Goal: Transaction & Acquisition: Purchase product/service

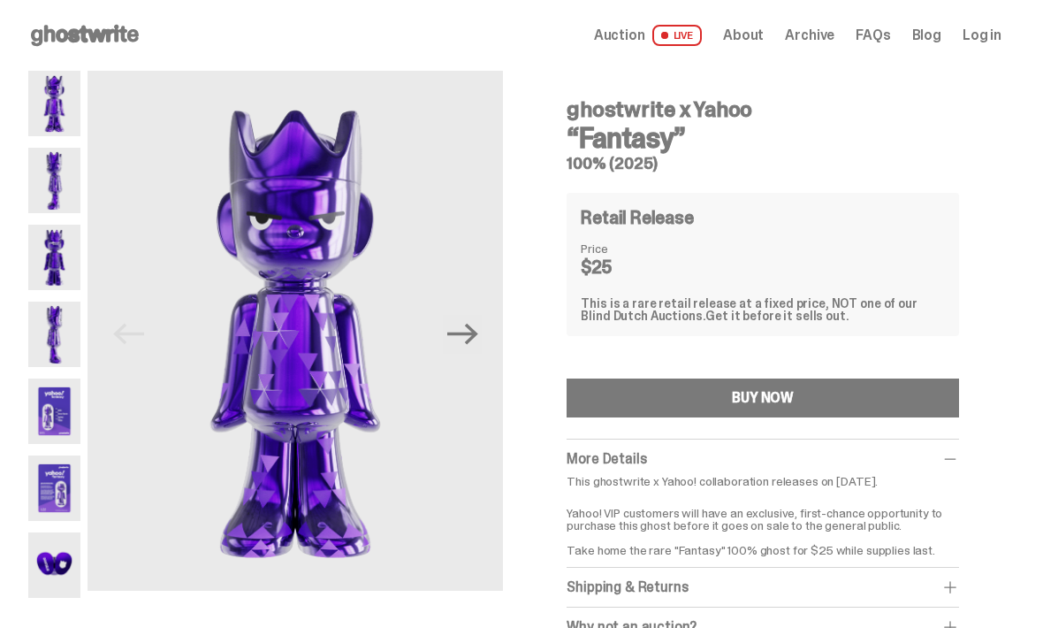
click at [469, 328] on icon "Next" at bounding box center [462, 333] width 31 height 31
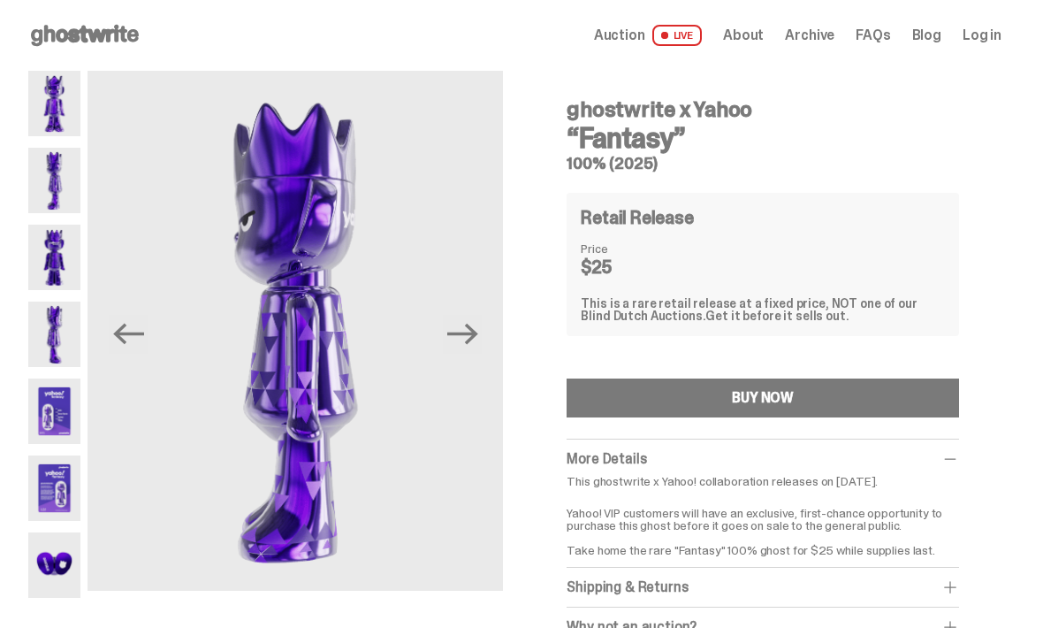
click at [463, 366] on img at bounding box center [296, 331] width 416 height 520
click at [443, 355] on img at bounding box center [296, 331] width 416 height 520
click at [477, 347] on icon "Next" at bounding box center [462, 333] width 31 height 31
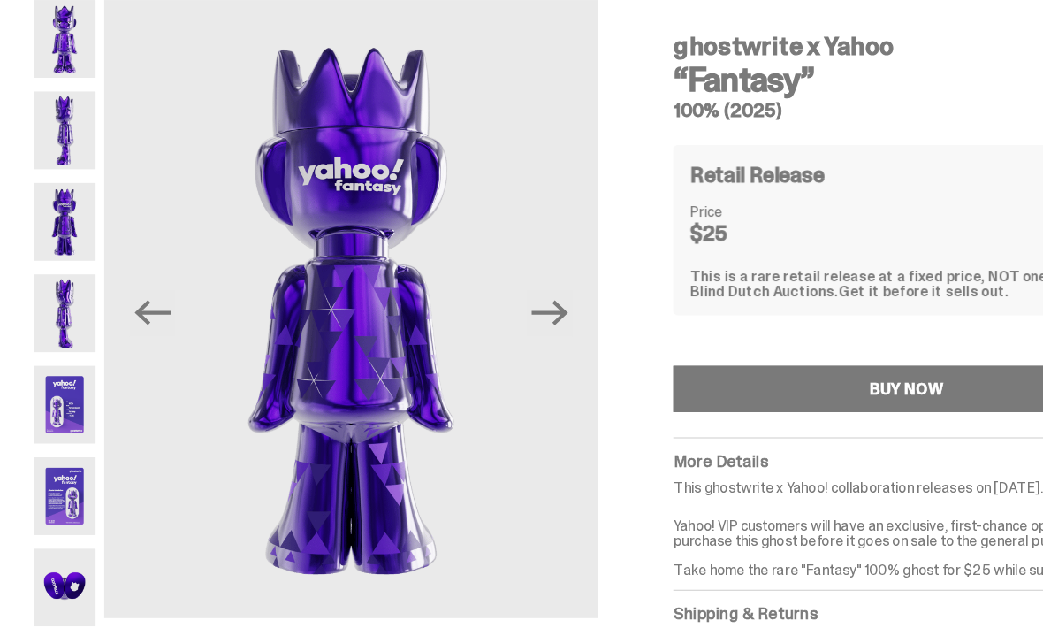
click at [466, 318] on icon "Next" at bounding box center [462, 333] width 31 height 31
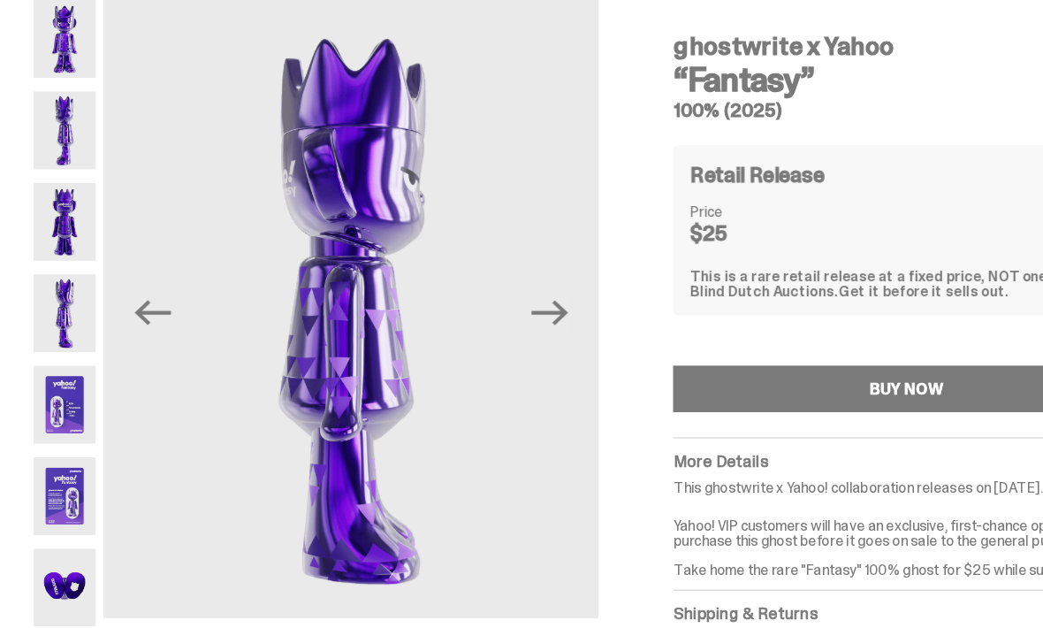
click at [470, 324] on icon "Next" at bounding box center [462, 334] width 31 height 21
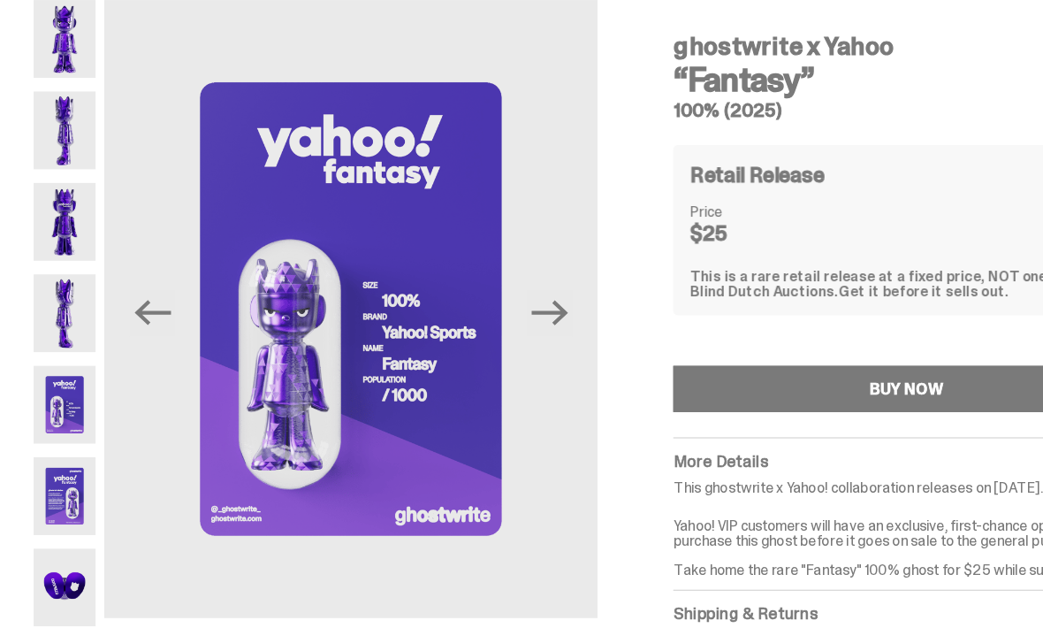
click at [448, 259] on img at bounding box center [296, 331] width 416 height 520
click at [477, 241] on img at bounding box center [296, 331] width 416 height 520
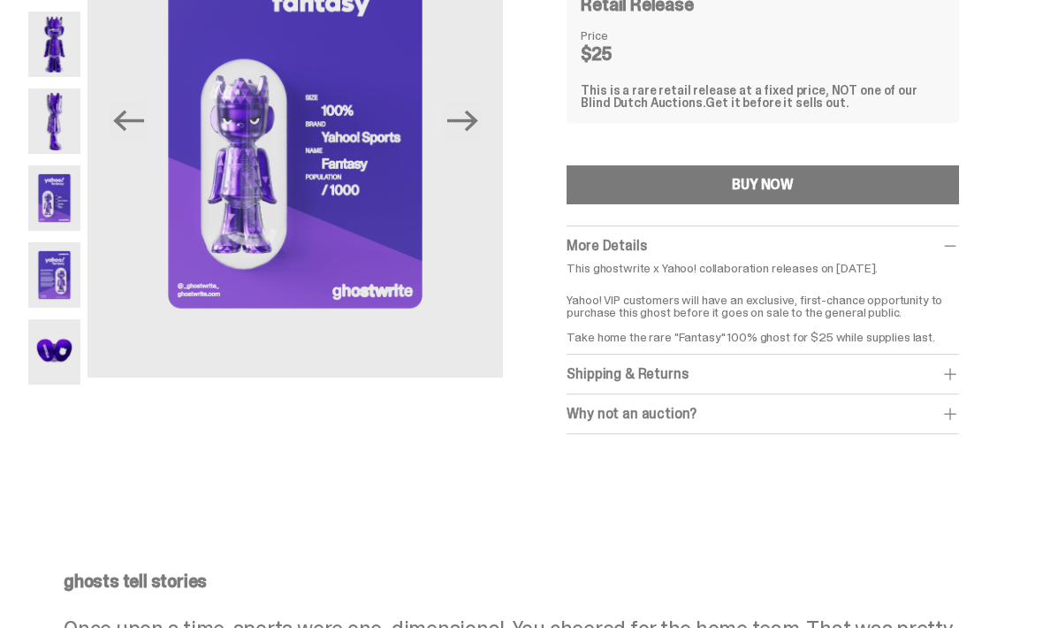
scroll to position [212, 0]
click at [924, 185] on button "BUY NOW" at bounding box center [763, 185] width 393 height 39
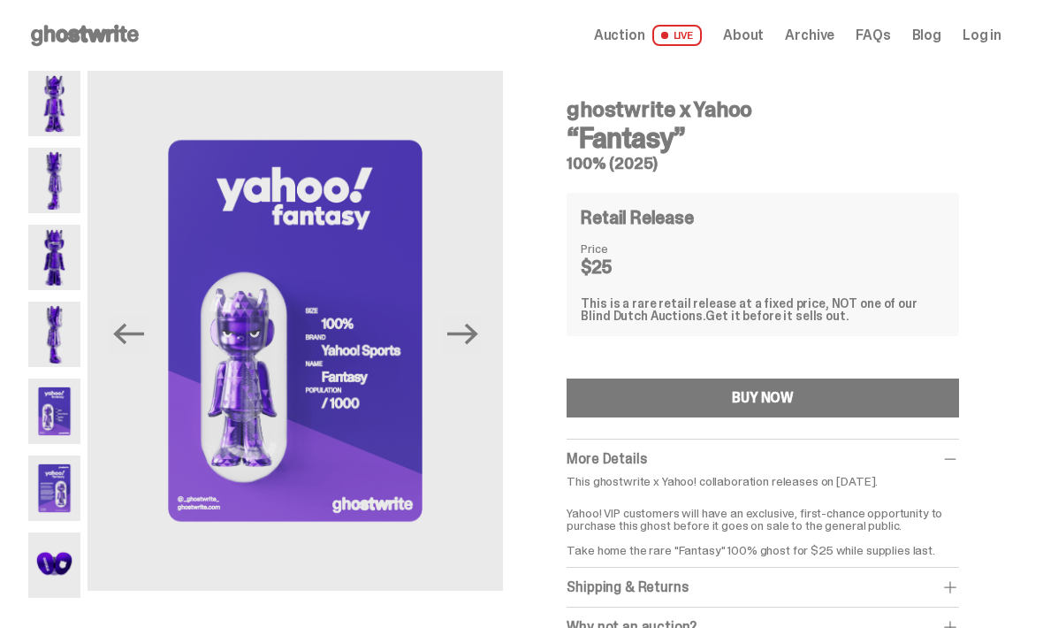
click at [644, 42] on span "Auction" at bounding box center [619, 35] width 51 height 14
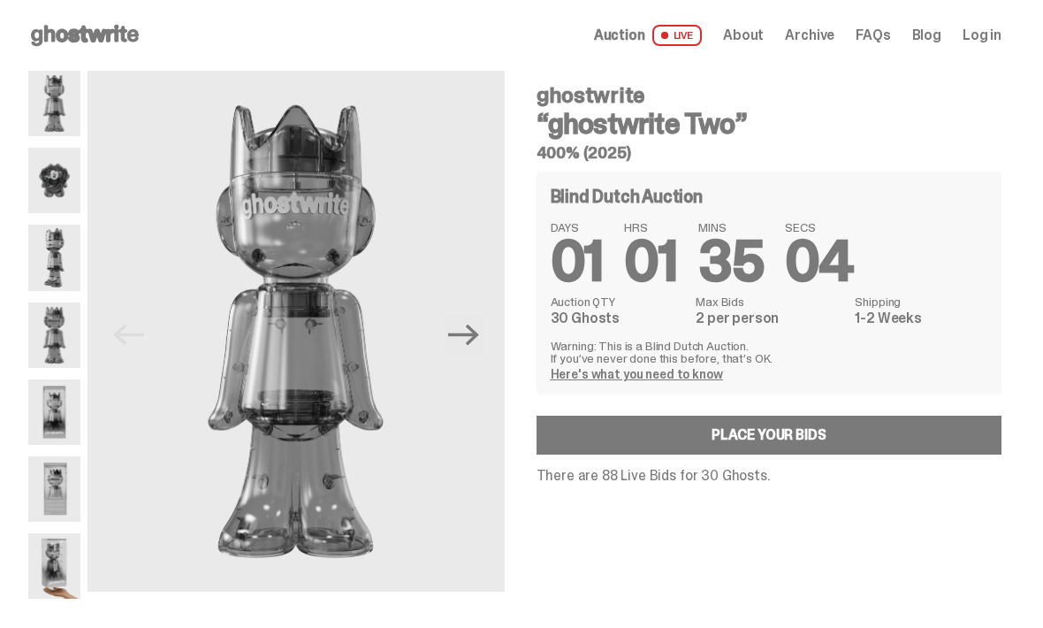
click at [764, 40] on span "About" at bounding box center [743, 35] width 41 height 14
